Goal: Navigation & Orientation: Understand site structure

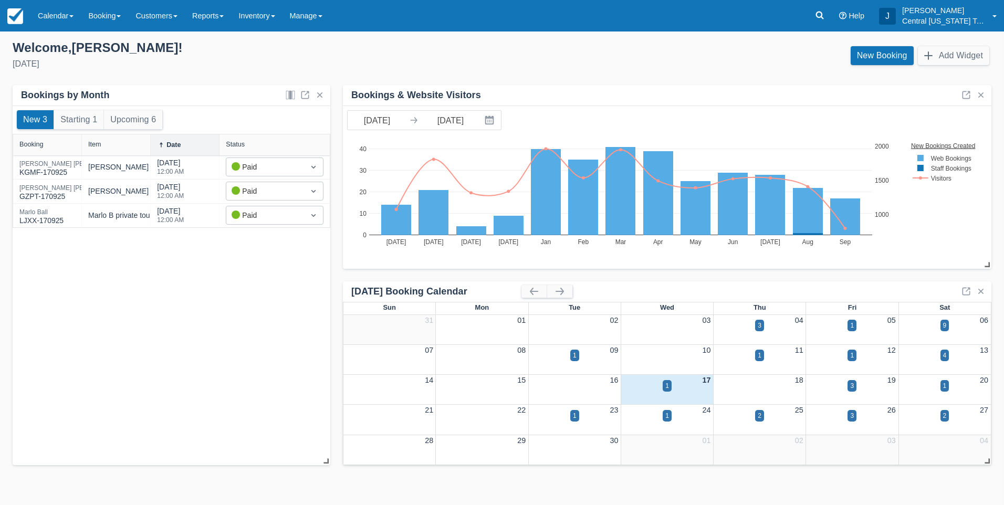
click at [172, 336] on div "New 3 Starting 1 Upcoming 6 Booking Item Date Status [PERSON_NAME] KGMF-170925 …" at bounding box center [172, 286] width 318 height 360
click at [147, 326] on div "New 3 Starting 1 Upcoming 6 Booking Item Date Status [PERSON_NAME] KGMF-170925 …" at bounding box center [172, 286] width 318 height 360
click at [228, 20] on link "Reports" at bounding box center [208, 16] width 46 height 32
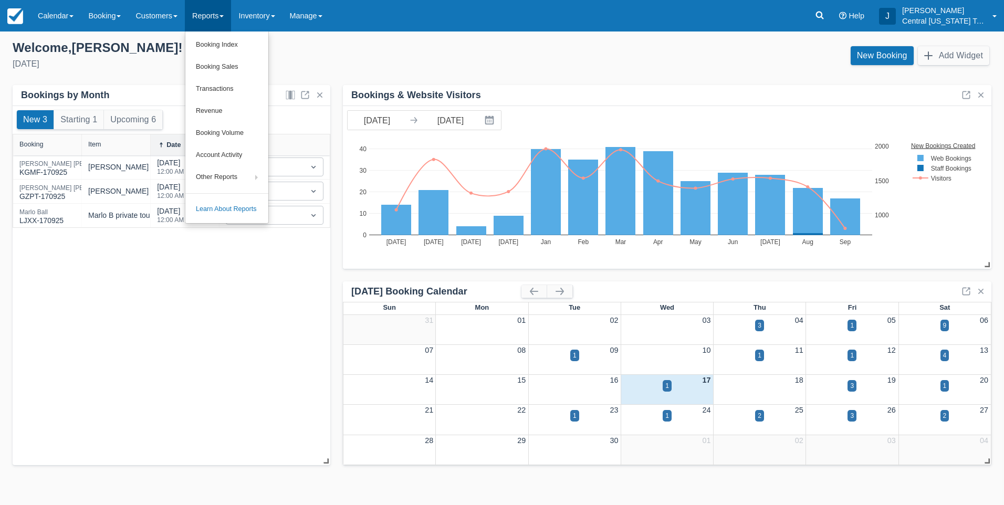
click at [230, 319] on div "New 3 Starting 1 Upcoming 6 Booking Item Date Status [PERSON_NAME] KGMF-170925 …" at bounding box center [172, 286] width 318 height 360
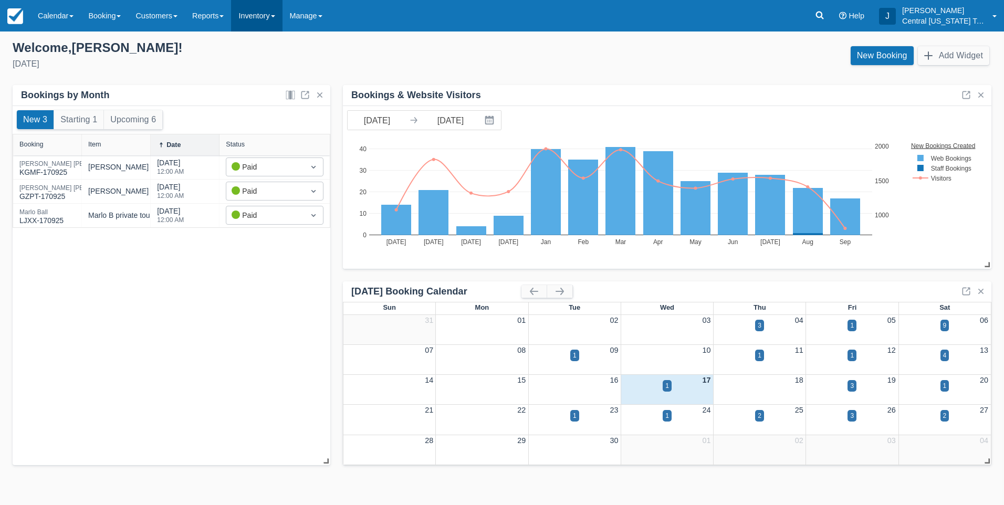
click at [264, 18] on link "Inventory" at bounding box center [256, 16] width 51 height 32
drag, startPoint x: 200, startPoint y: 361, endPoint x: 135, endPoint y: 235, distance: 141.2
click at [199, 361] on div "New 3 Starting 1 Upcoming 6 Booking Item Date Status [PERSON_NAME] KGMF-170925 …" at bounding box center [172, 286] width 318 height 360
drag, startPoint x: 213, startPoint y: 327, endPoint x: 190, endPoint y: 158, distance: 170.7
click at [213, 327] on div "New 3 Starting 1 Upcoming 6 Booking Item Date Status [PERSON_NAME] KGMF-170925 …" at bounding box center [172, 286] width 318 height 360
